Goal: Information Seeking & Learning: Learn about a topic

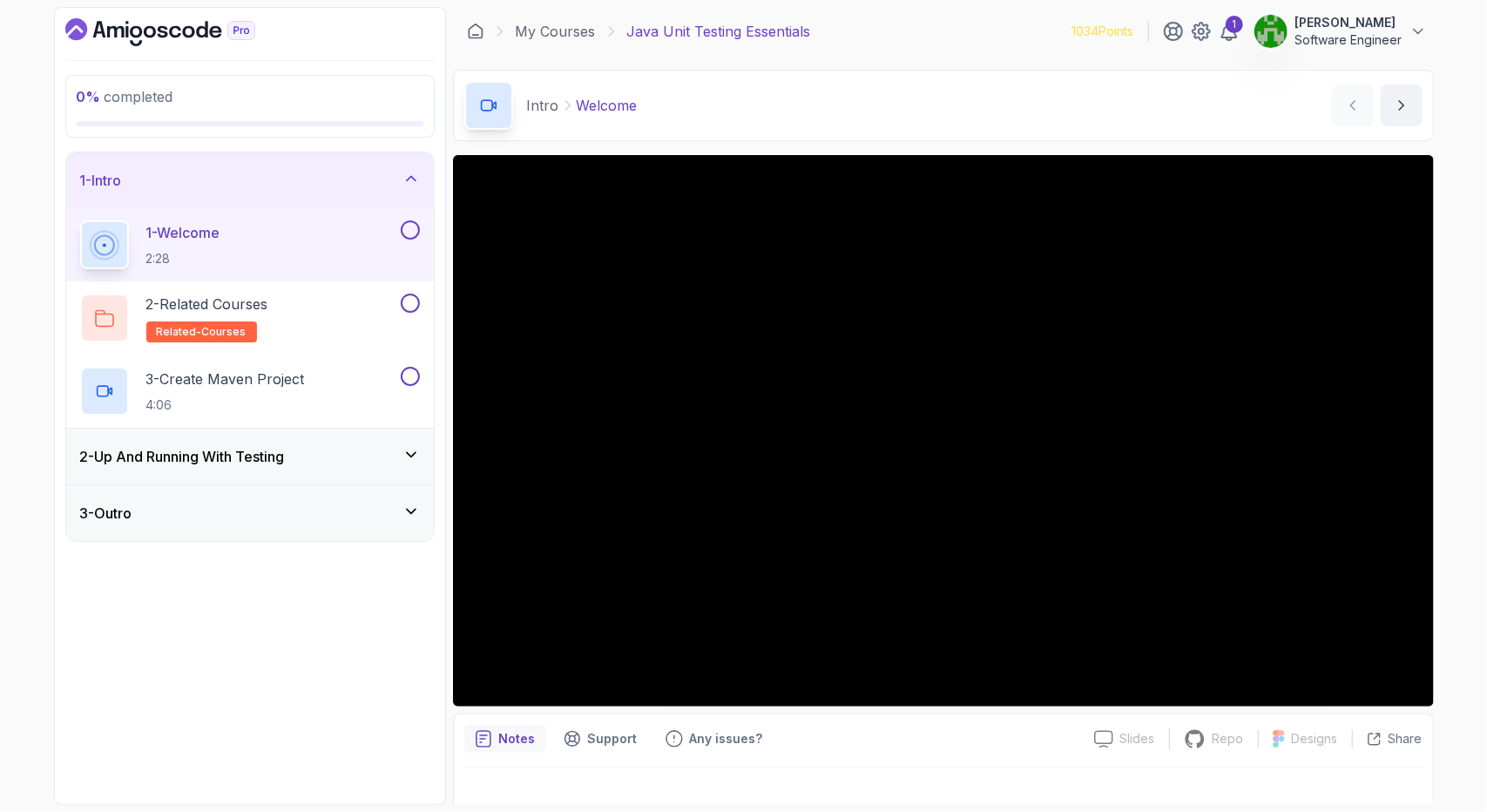
click at [303, 459] on div "2 - Up And Running With Testing" at bounding box center [249, 456] width 339 height 21
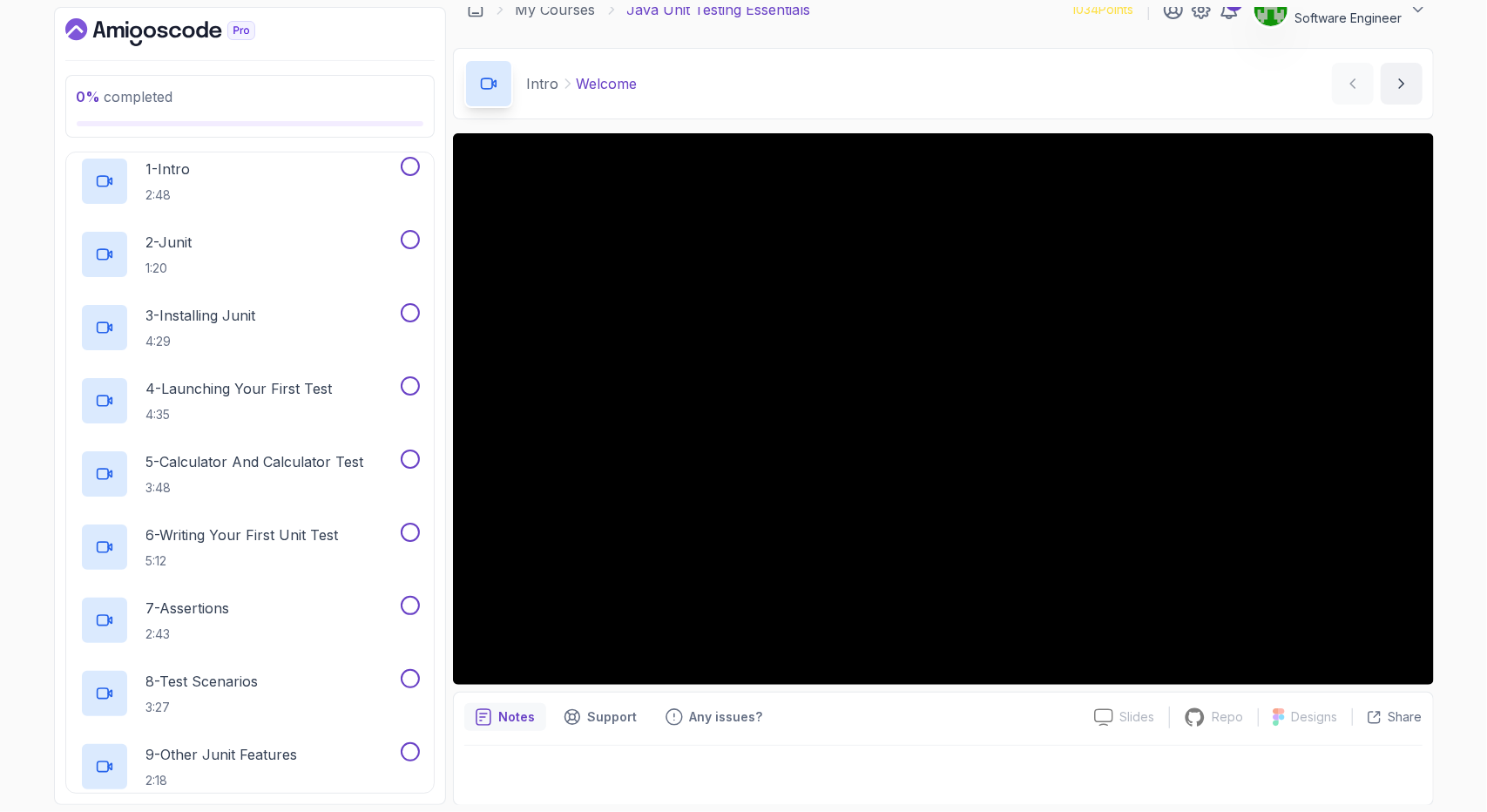
scroll to position [331, 0]
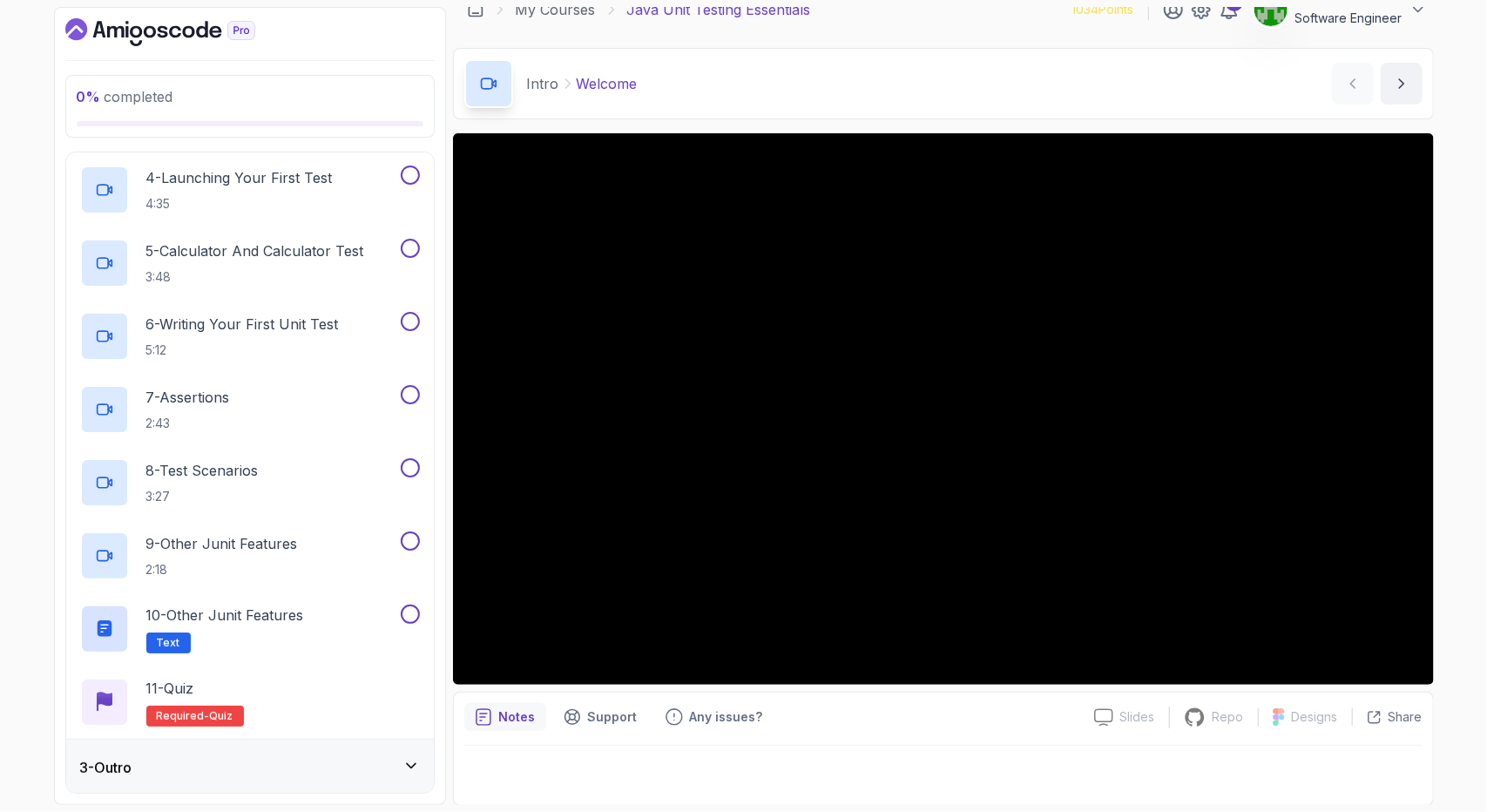
click at [201, 752] on div "3 - Outro" at bounding box center [249, 767] width 368 height 55
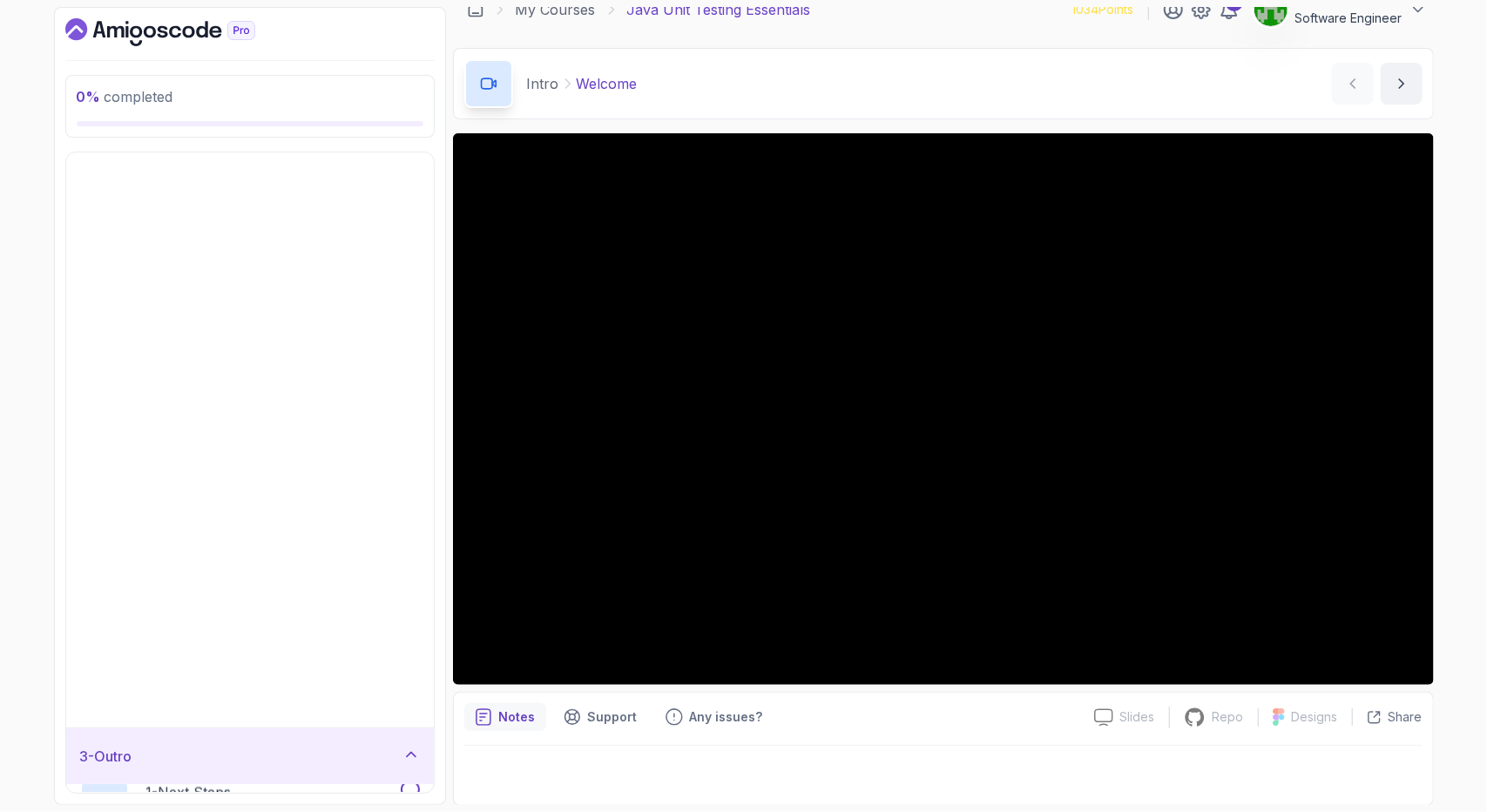
scroll to position [0, 0]
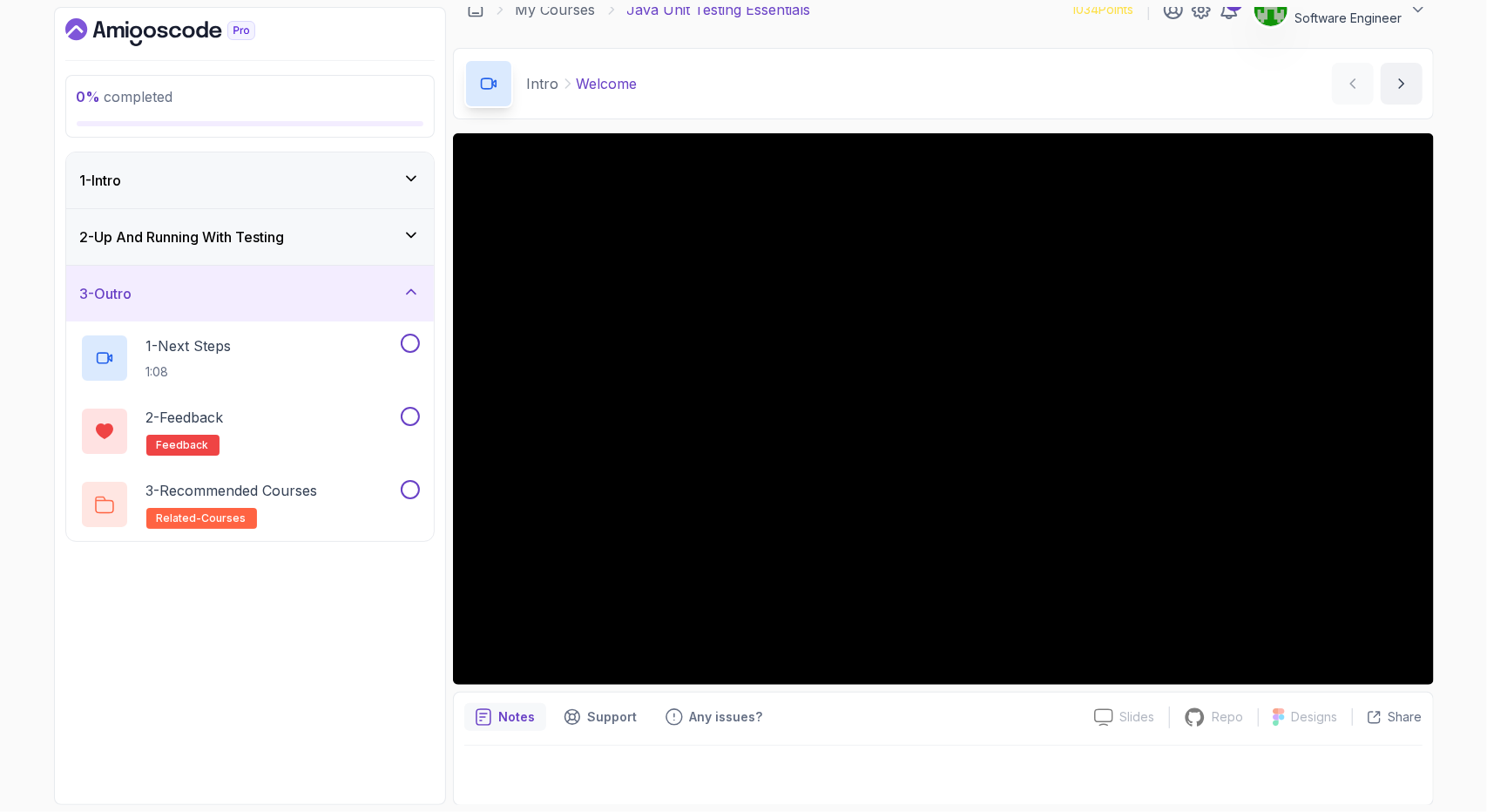
click at [315, 173] on div "1 - Intro" at bounding box center [249, 180] width 339 height 21
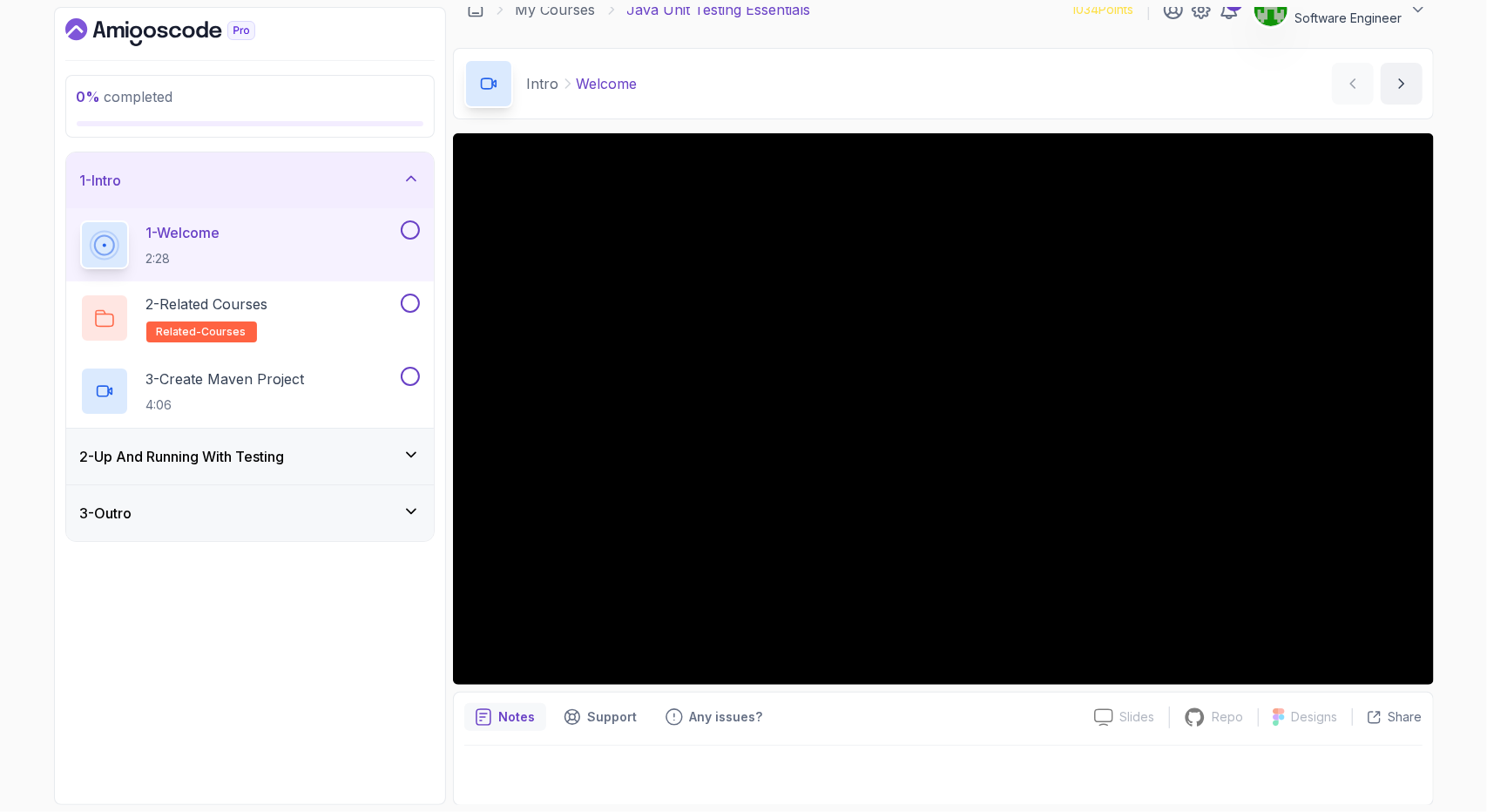
click at [1471, 117] on div "0 % completed 1 - Intro 1 - Welcome 2:28 2 - Related Courses related-courses 3 …" at bounding box center [744, 406] width 1487 height 812
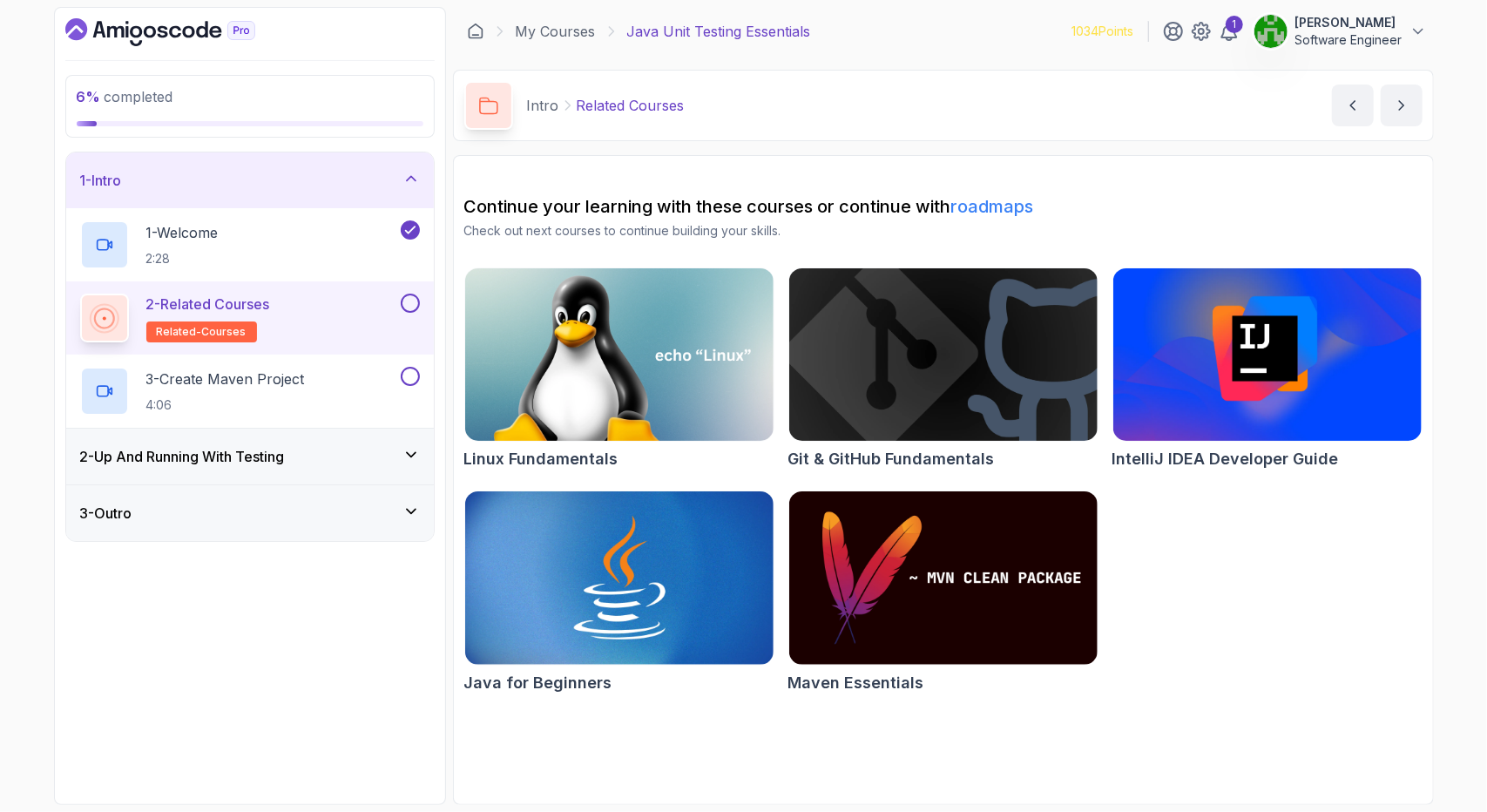
click at [402, 305] on button at bounding box center [410, 303] width 19 height 19
click at [414, 373] on button at bounding box center [410, 376] width 19 height 19
click at [392, 444] on div "2 - Up And Running With Testing" at bounding box center [249, 456] width 368 height 55
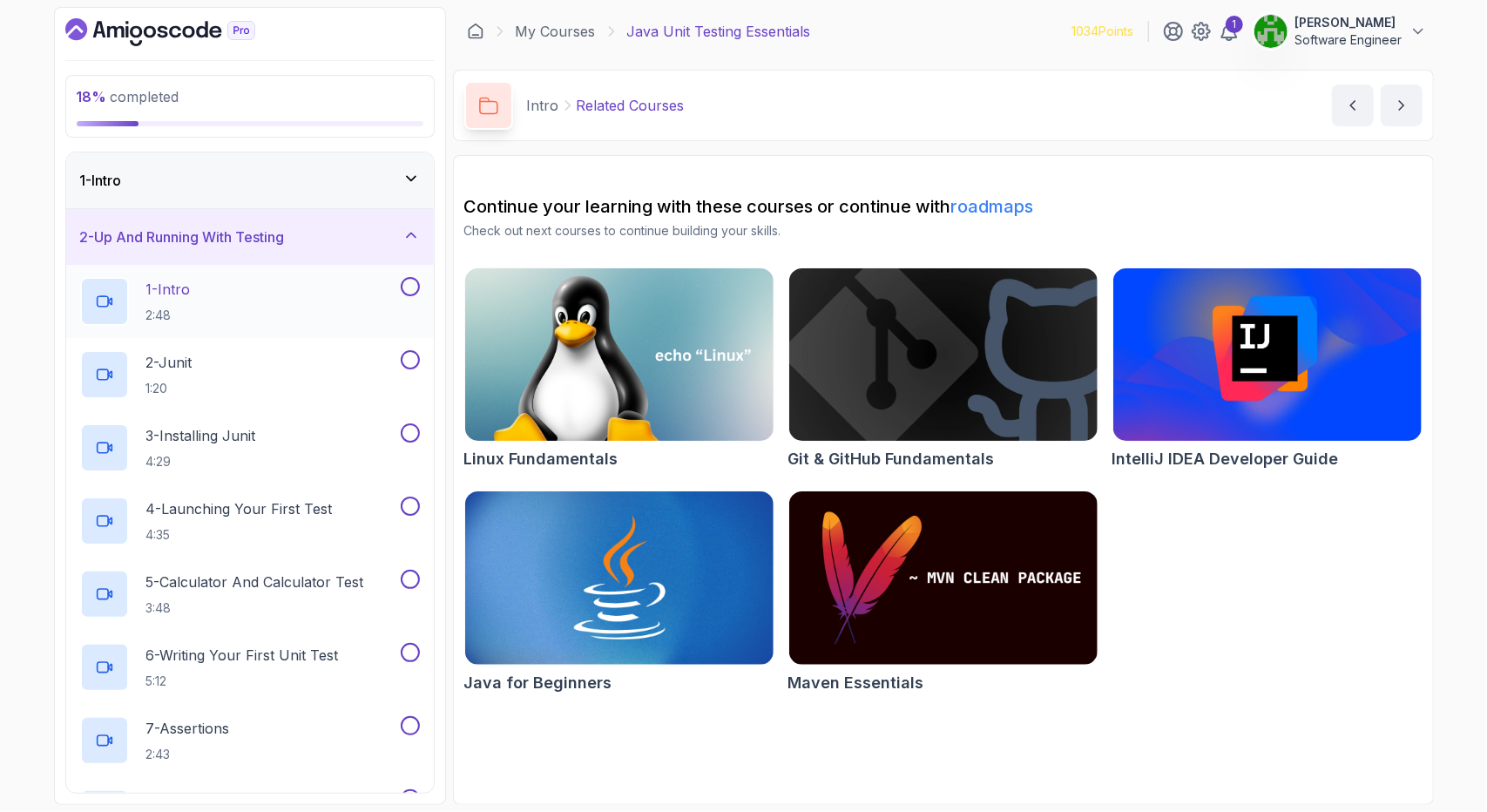
click at [408, 290] on button at bounding box center [410, 287] width 19 height 19
click at [353, 289] on div "1 - Intro 2:48" at bounding box center [238, 302] width 317 height 49
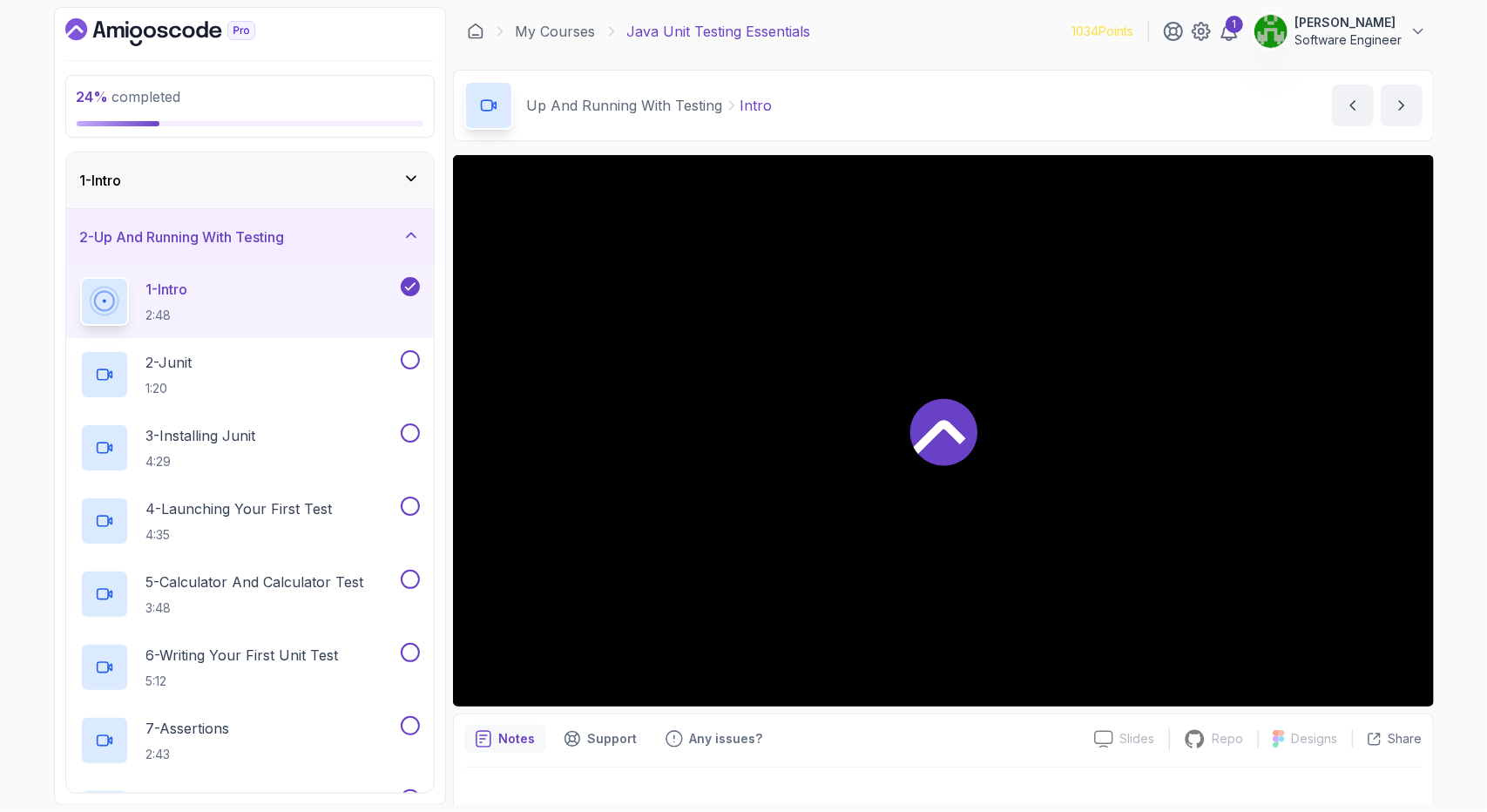
click at [414, 287] on icon at bounding box center [410, 287] width 16 height 18
